Goal: Task Accomplishment & Management: Manage account settings

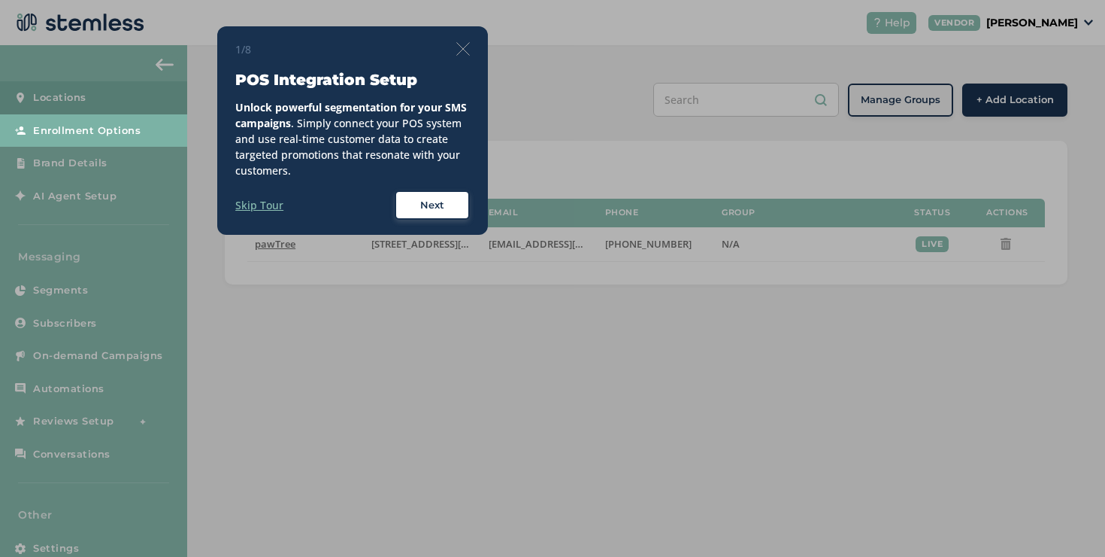
click at [465, 45] on img at bounding box center [463, 49] width 14 height 14
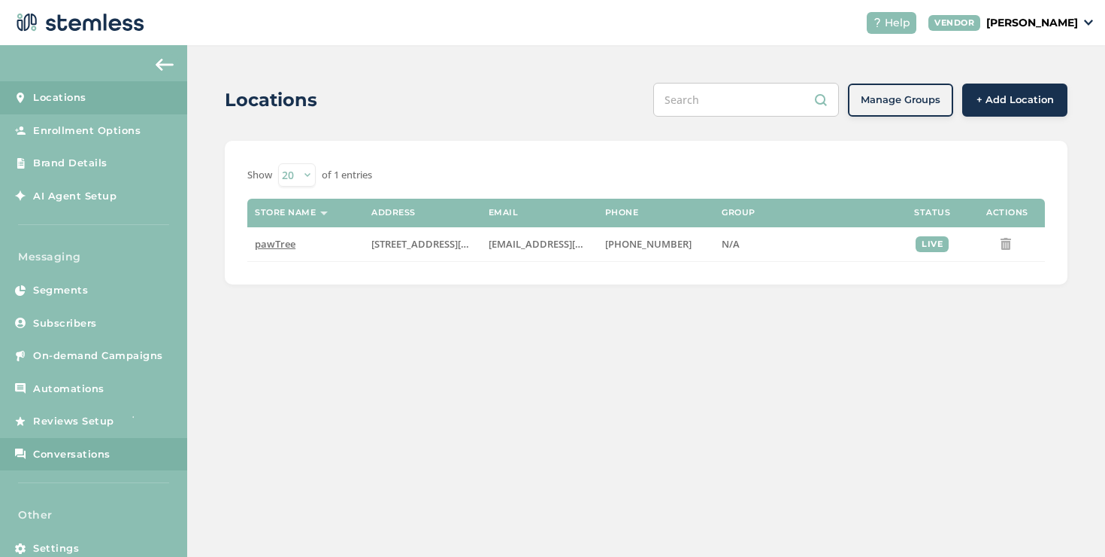
click at [95, 447] on span "Conversations" at bounding box center [71, 454] width 77 height 15
click at [84, 447] on span "Conversations" at bounding box center [71, 454] width 77 height 15
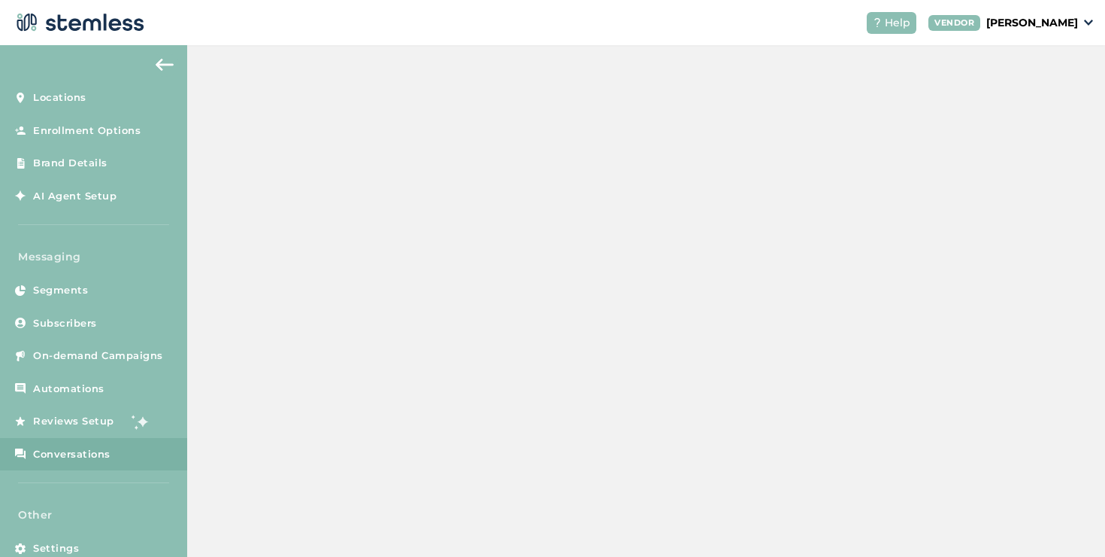
click at [84, 447] on span "Conversations" at bounding box center [71, 454] width 77 height 15
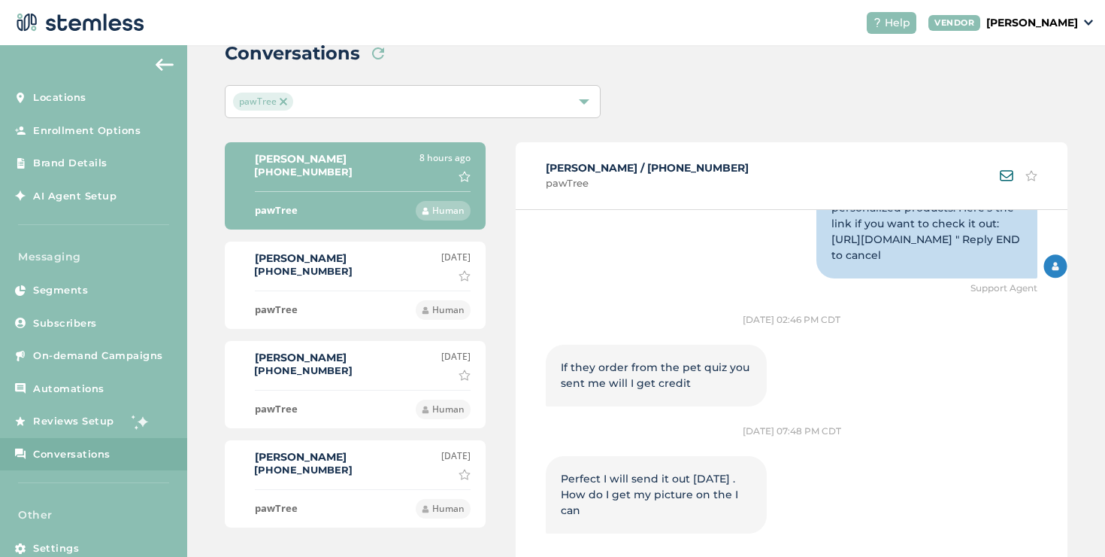
scroll to position [1548, 0]
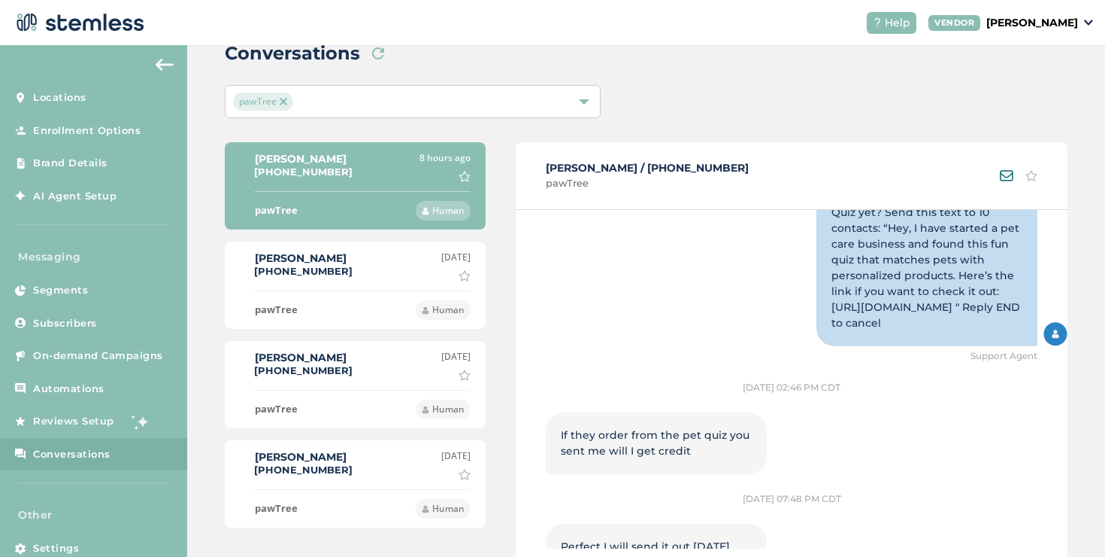
click at [441, 271] on div "[DATE] [PERSON_NAME] as important" at bounding box center [455, 265] width 29 height 31
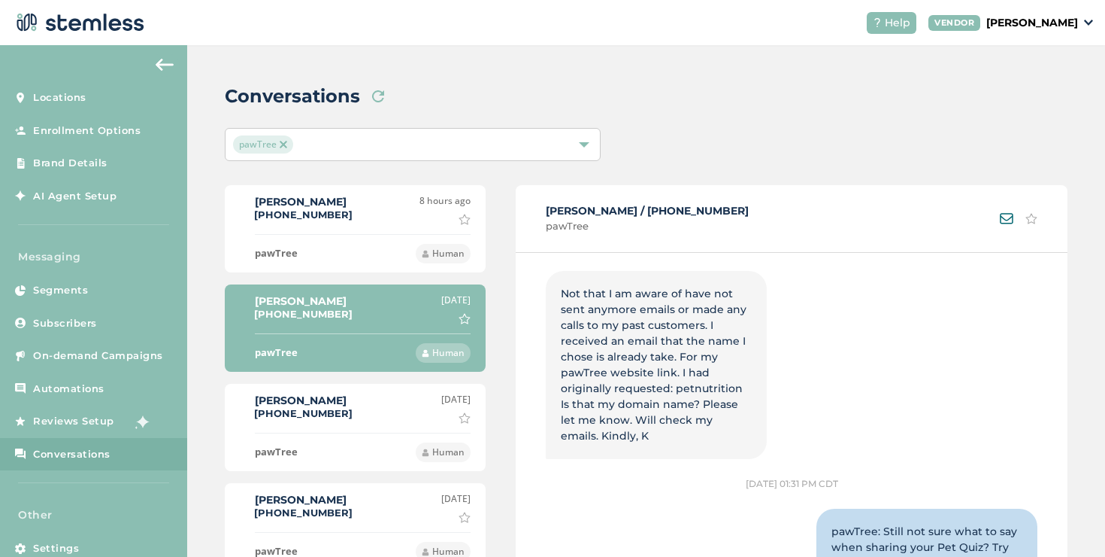
scroll to position [1431, 0]
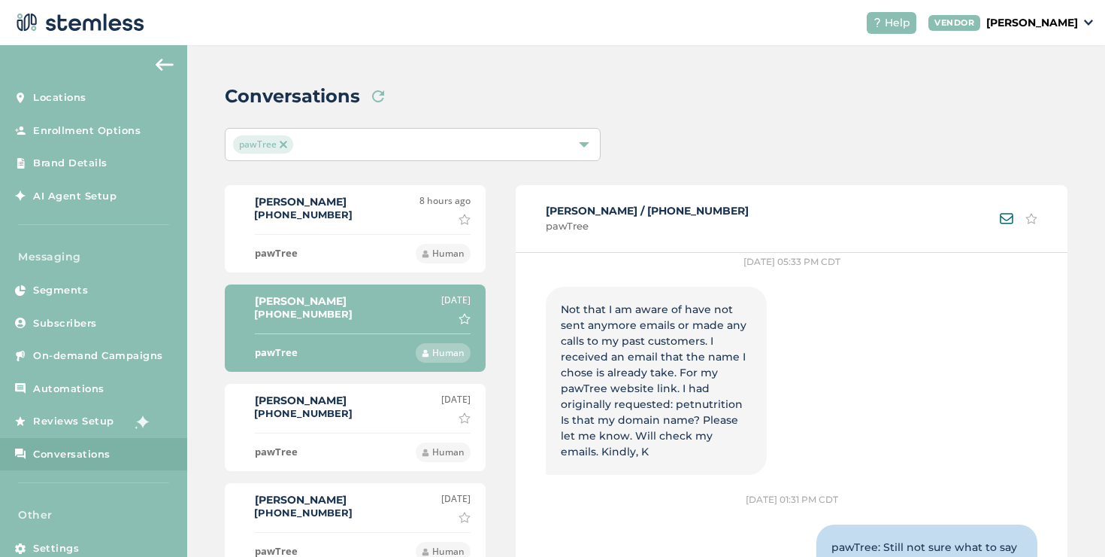
click at [361, 411] on div "[PERSON_NAME] [PHONE_NUMBER] [DATE] Mark as important" at bounding box center [355, 408] width 231 height 31
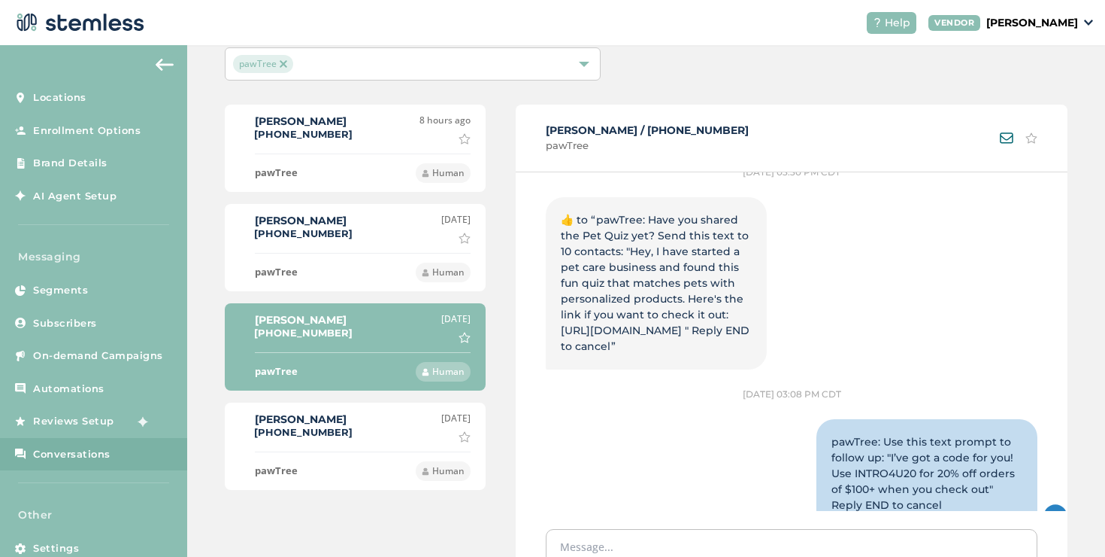
scroll to position [1048, 0]
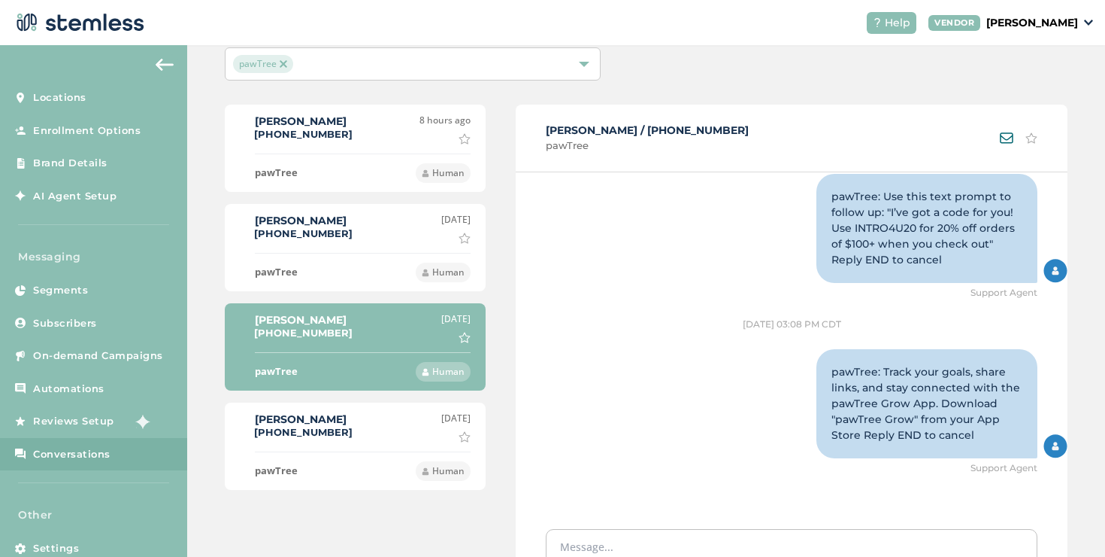
click at [404, 425] on div "[PERSON_NAME] [PHONE_NUMBER] [DATE] Mark as important" at bounding box center [355, 426] width 231 height 31
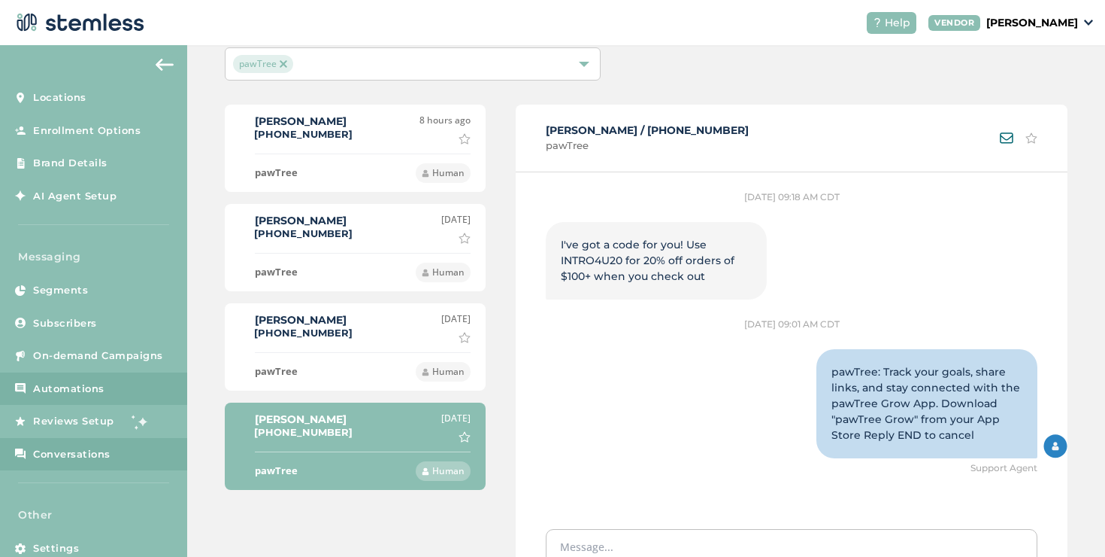
click at [81, 390] on span "Automations" at bounding box center [68, 388] width 71 height 15
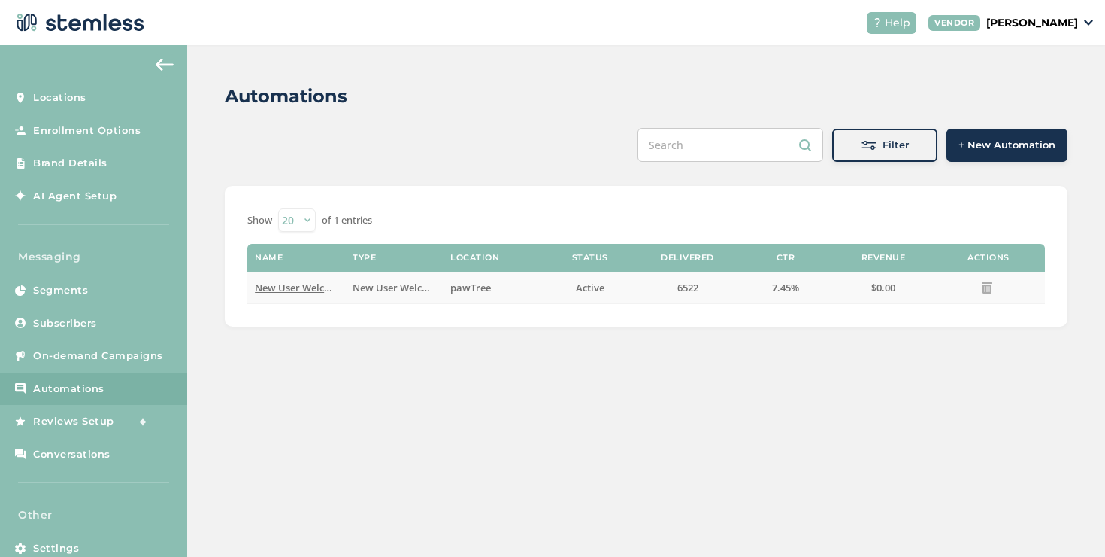
click at [289, 289] on span "New User Welcome" at bounding box center [299, 288] width 89 height 14
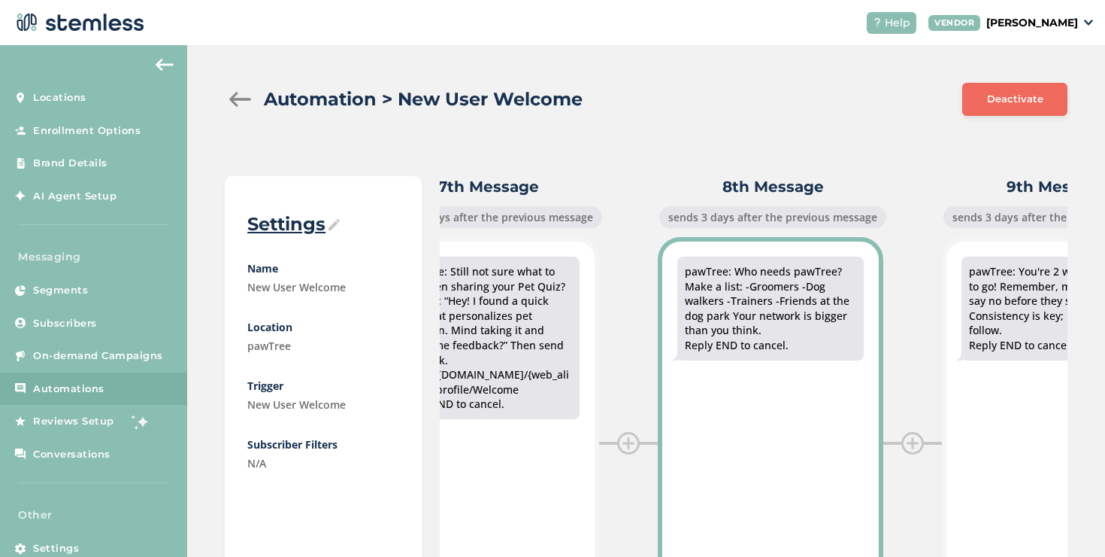
scroll to position [0, 2806]
